Goal: Find contact information: Find contact information

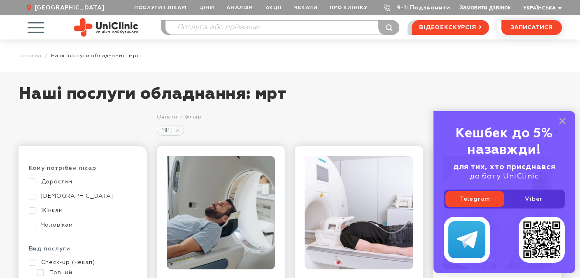
click at [560, 121] on icon at bounding box center [562, 121] width 7 height 7
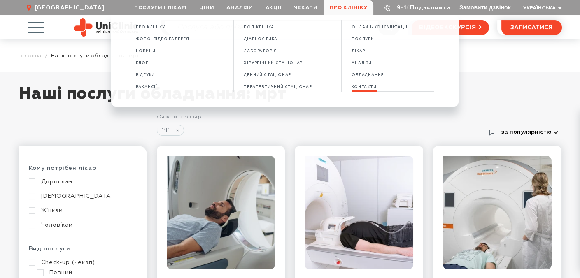
click at [371, 89] on span "КОНТАКТИ" at bounding box center [363, 87] width 25 height 5
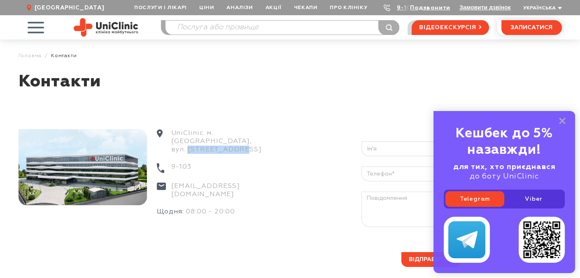
drag, startPoint x: 188, startPoint y: 139, endPoint x: 239, endPoint y: 140, distance: 51.0
click at [239, 140] on div "UniClinic. м. [GEOGRAPHIC_DATA], вул. [STREET_ADDRESS]" at bounding box center [218, 146] width 122 height 34
copy div "[STREET_ADDRESS]"
